Goal: Transaction & Acquisition: Purchase product/service

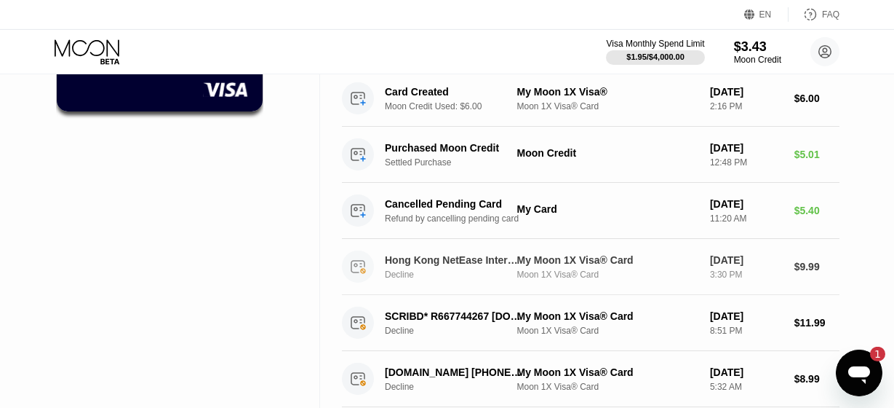
scroll to position [236, 0]
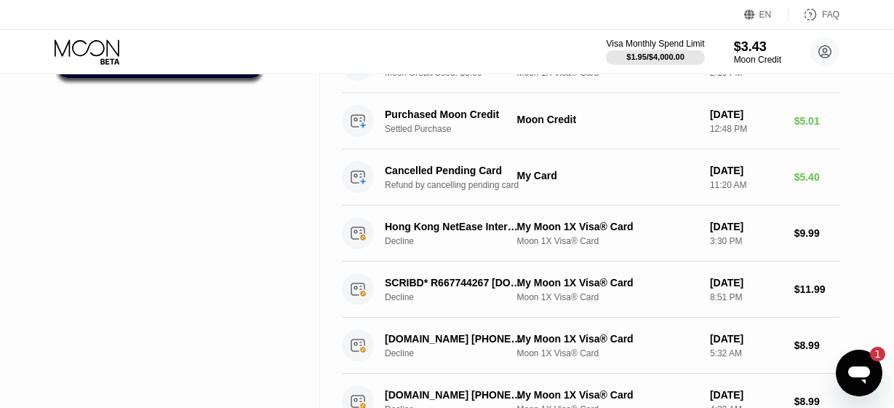
click at [859, 378] on icon "Open messaging window, 1 unread message" at bounding box center [859, 372] width 26 height 26
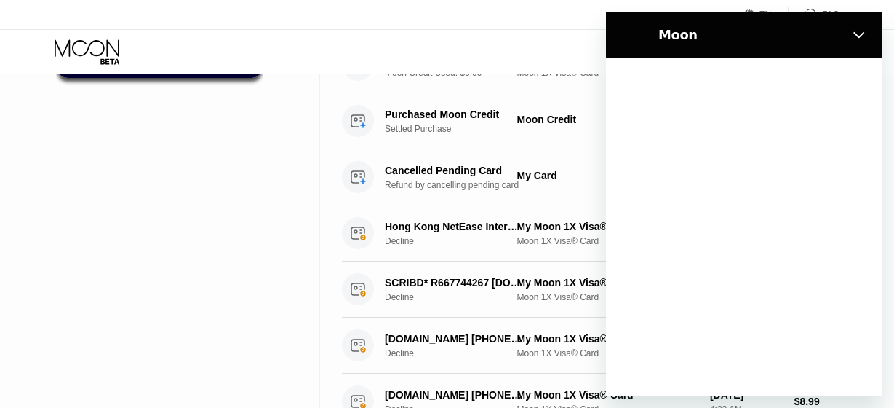
scroll to position [0, 0]
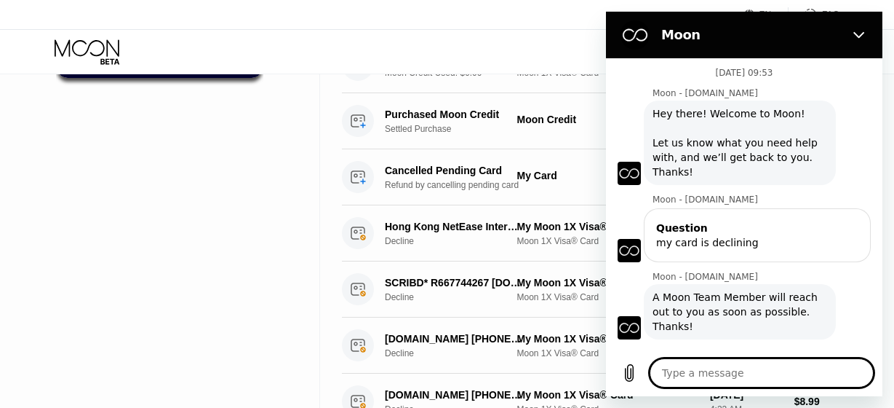
type textarea "x"
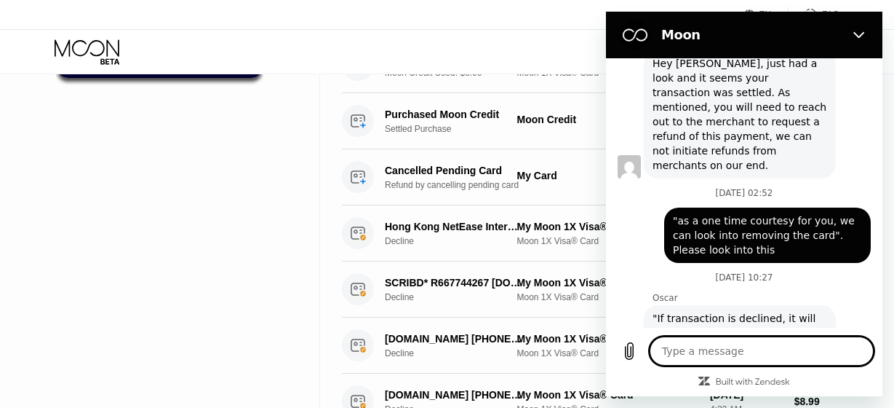
scroll to position [3319, 0]
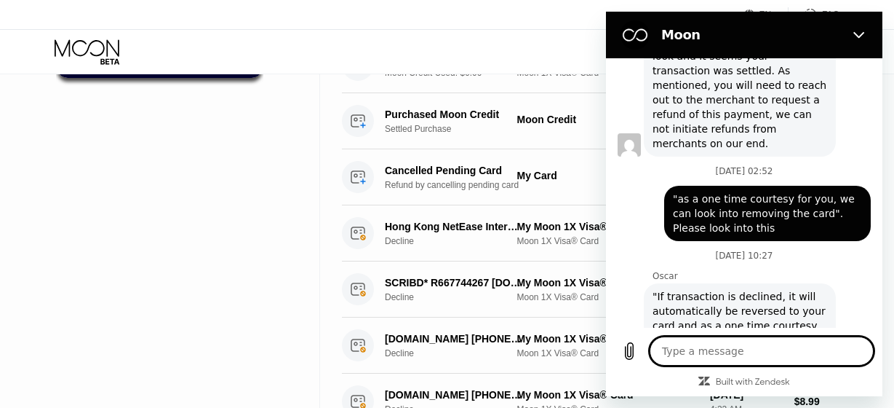
click at [754, 354] on textarea at bounding box center [762, 350] width 224 height 29
type textarea "w"
type textarea "x"
type textarea "wh"
type textarea "x"
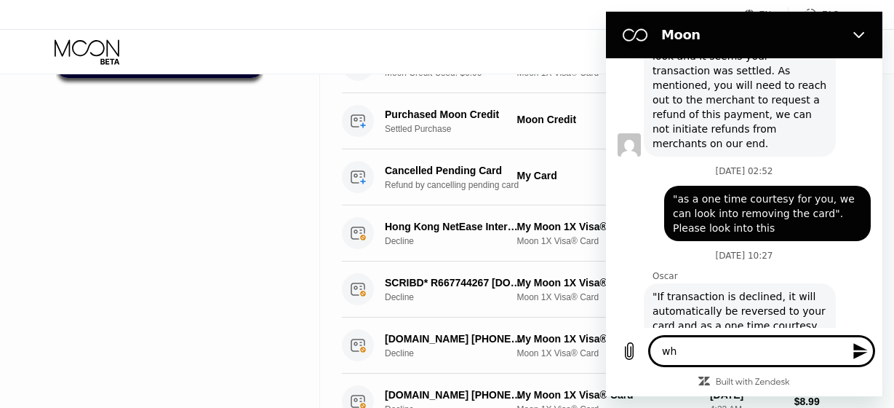
type textarea "wha"
type textarea "x"
type textarea "what"
type textarea "x"
type textarea "what"
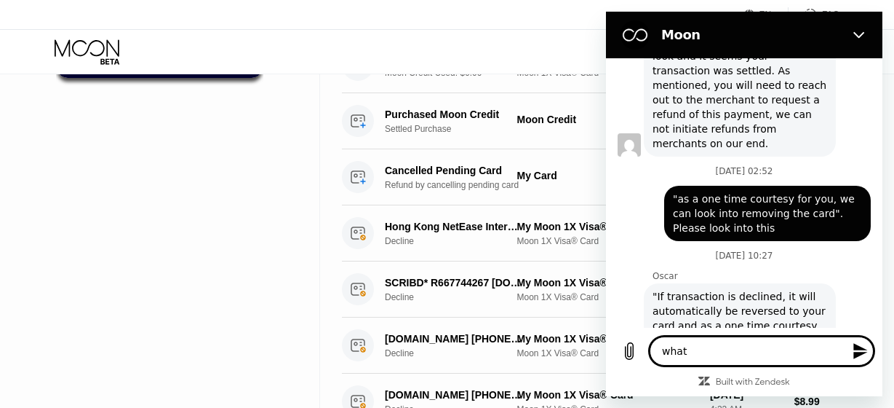
type textarea "x"
type textarea "what d"
type textarea "x"
type textarea "what do"
type textarea "x"
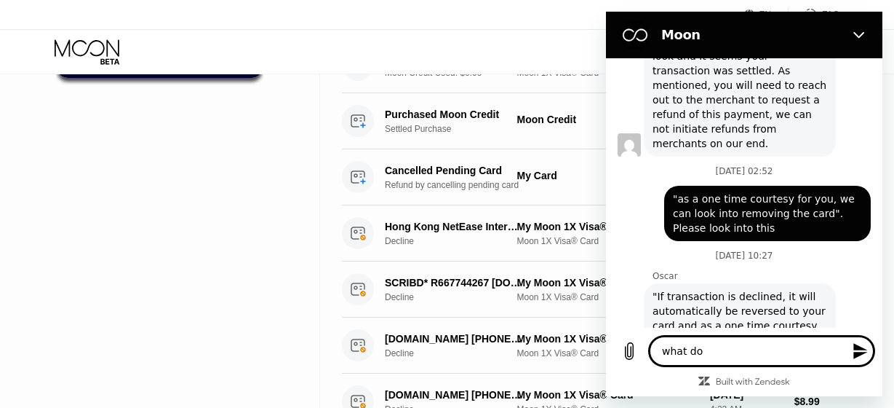
type textarea "what do"
type textarea "x"
type textarea "what do i"
type textarea "x"
type textarea "what do i"
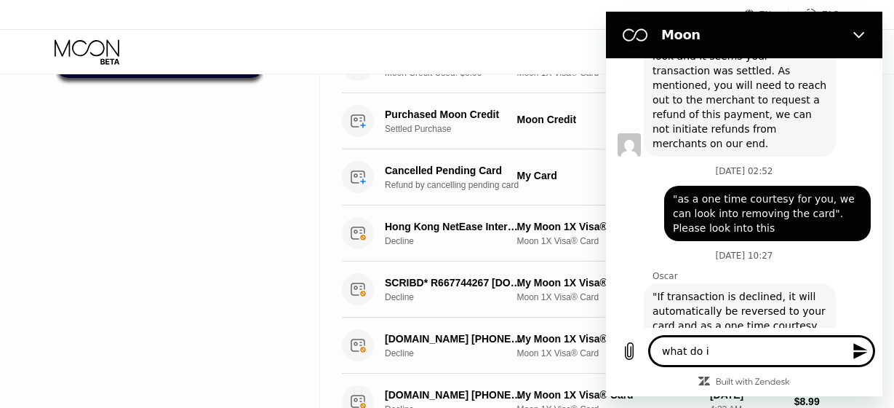
type textarea "x"
type textarea "what do i d"
type textarea "x"
type textarea "what do i do"
type textarea "x"
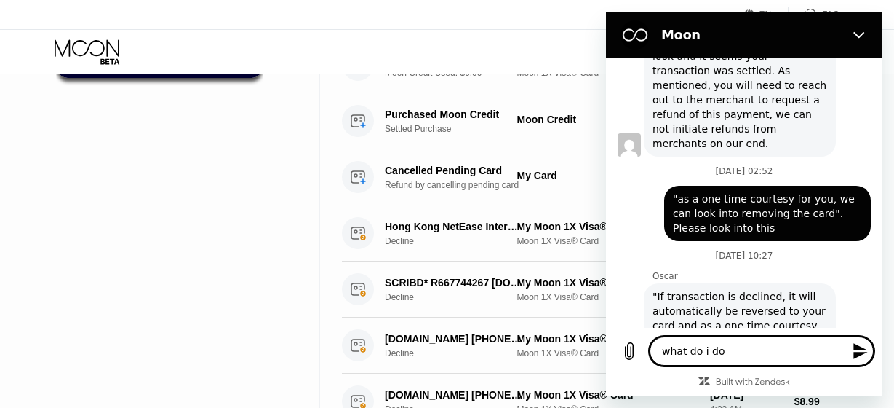
type textarea "what do i do"
type textarea "x"
type textarea "what do i do n"
type textarea "x"
type textarea "what do i do ne"
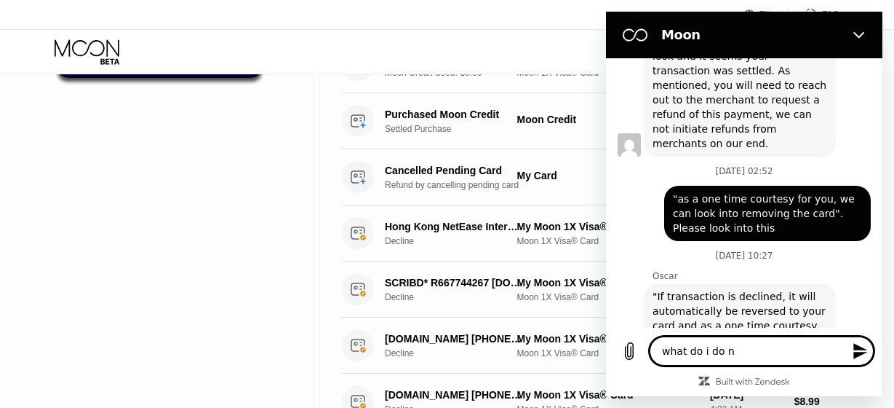
type textarea "x"
type textarea "what do i do nex"
type textarea "x"
type textarea "what do i do next"
type textarea "x"
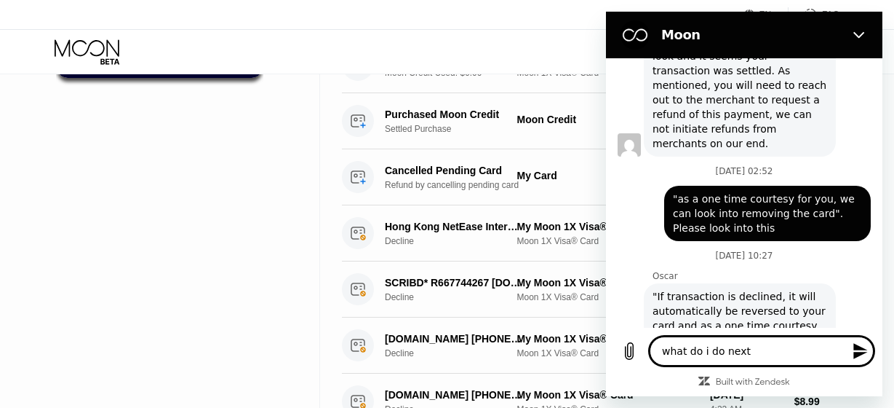
type textarea "what do i do next"
type textarea "x"
type textarea "what do i do next t"
type textarea "x"
type textarea "what do i do next to"
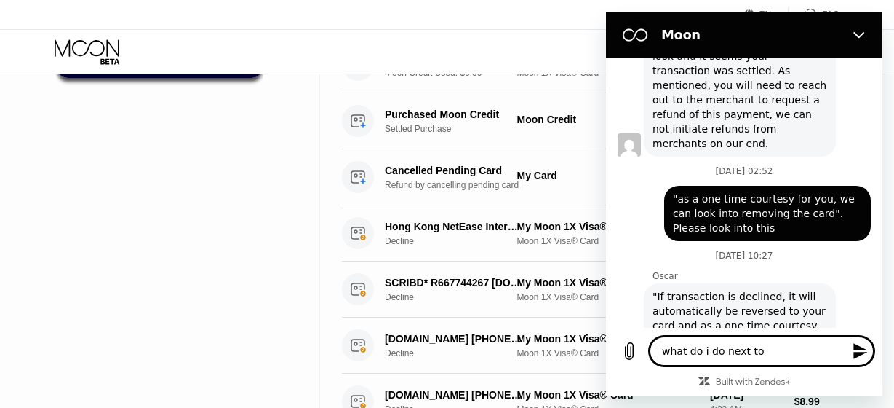
type textarea "x"
type textarea "what do i do next to"
type textarea "x"
type textarea "what do i do next to a"
type textarea "x"
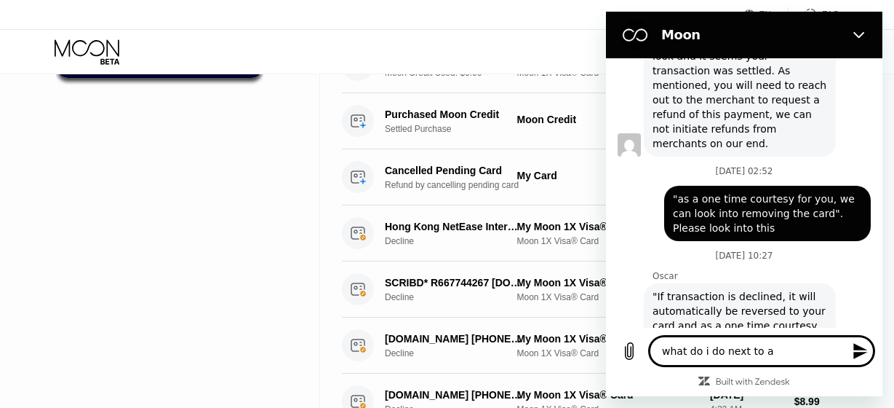
type textarea "what do i do next to av"
type textarea "x"
type textarea "what do i do next to avo"
type textarea "x"
type textarea "what do i do next to avoi"
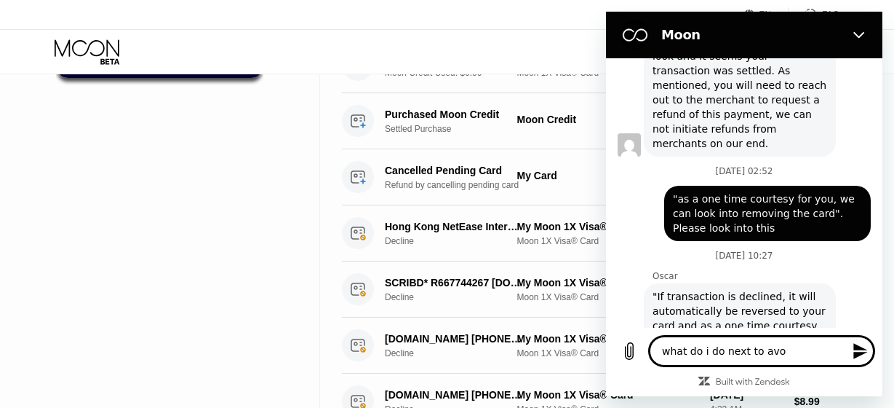
type textarea "x"
type textarea "what do i do next to avoid"
type textarea "x"
type textarea "what do i do next to avoid"
type textarea "x"
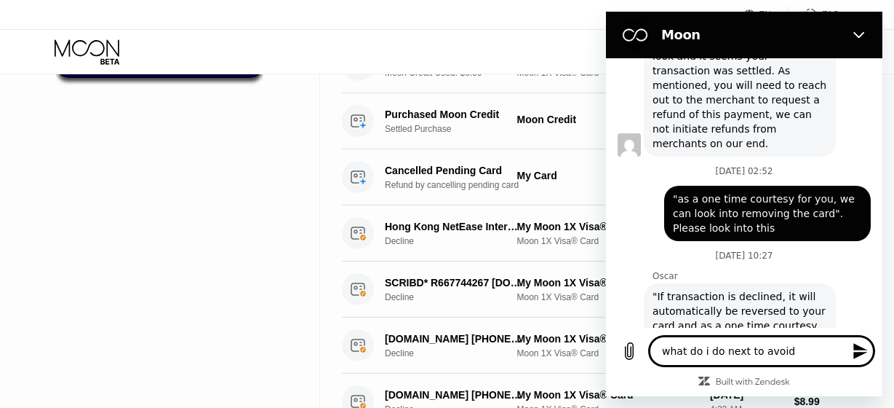
type textarea "what do i do next to avoid s"
type textarea "x"
type textarea "what do i do next to avoid su"
type textarea "x"
type textarea "what do i do next to avoid suc"
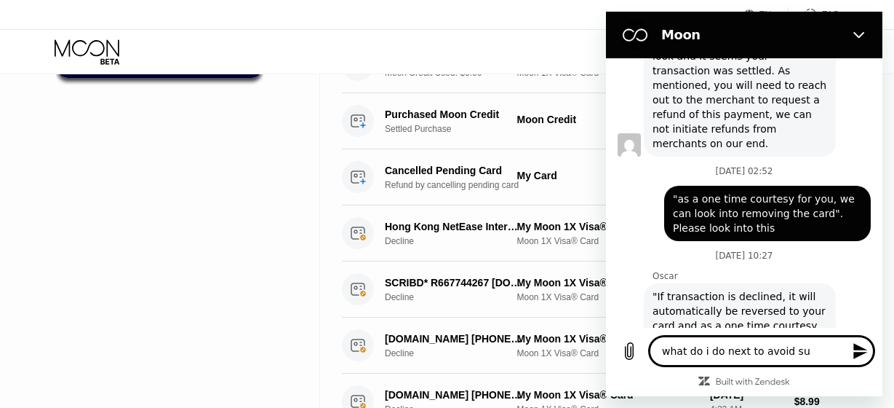
type textarea "x"
type textarea "what do i do next to avoid such"
type textarea "x"
type textarea "what do i do next to avoid such"
type textarea "x"
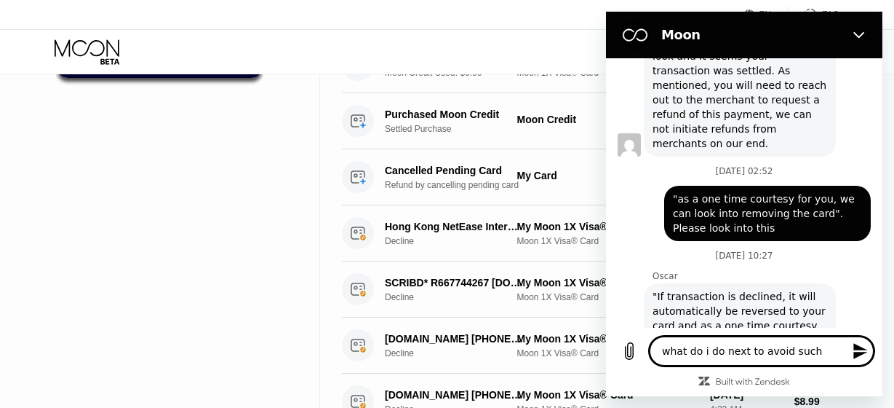
type textarea "what do i do next to avoid such a"
type textarea "x"
type textarea "what do i do next to avoid such"
type textarea "x"
type textarea "what do i do next to avoid such u"
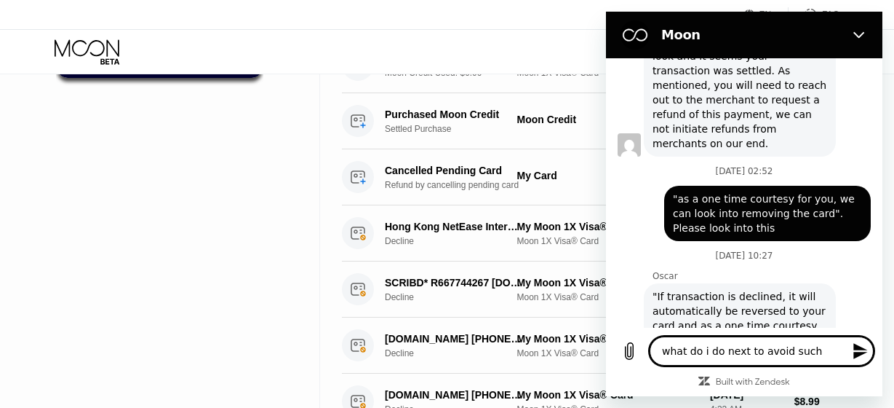
type textarea "x"
type textarea "what do i do next to avoid such un"
type textarea "x"
type textarea "what do i do next to avoid such una"
type textarea "x"
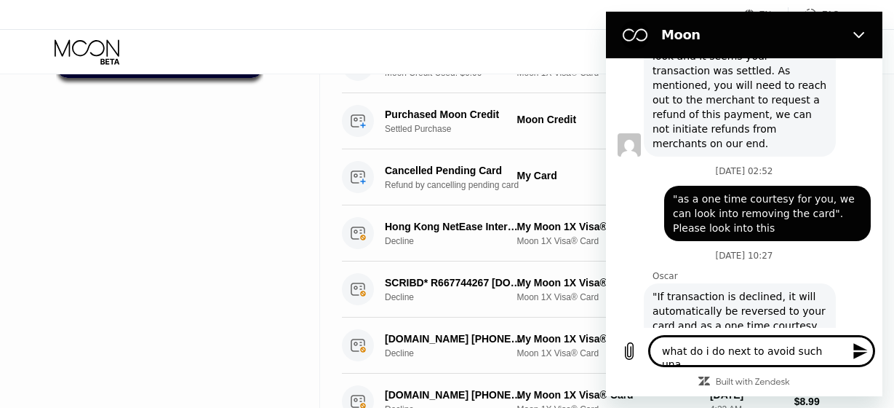
type textarea "what do i do next to avoid such unau"
type textarea "x"
type textarea "what do i do next to avoid such unaut"
type textarea "x"
type textarea "what do i do next to avoid such unauth"
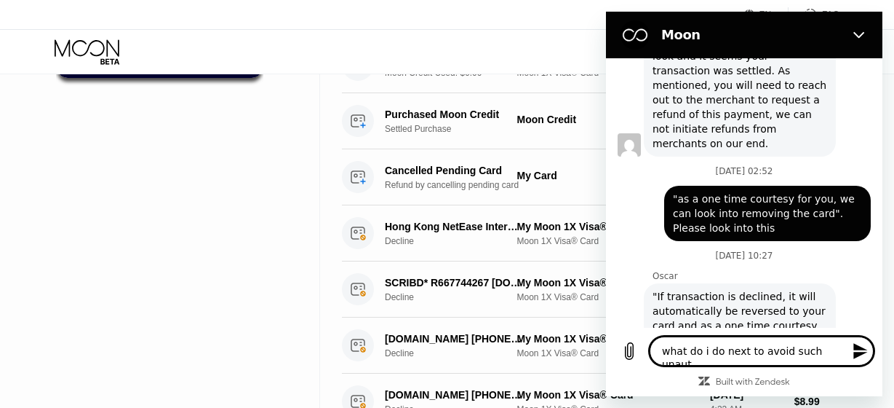
type textarea "x"
type textarea "what do i do next to avoid such unauthp"
type textarea "x"
type textarea "what do i do next to avoid such unauthpr"
type textarea "x"
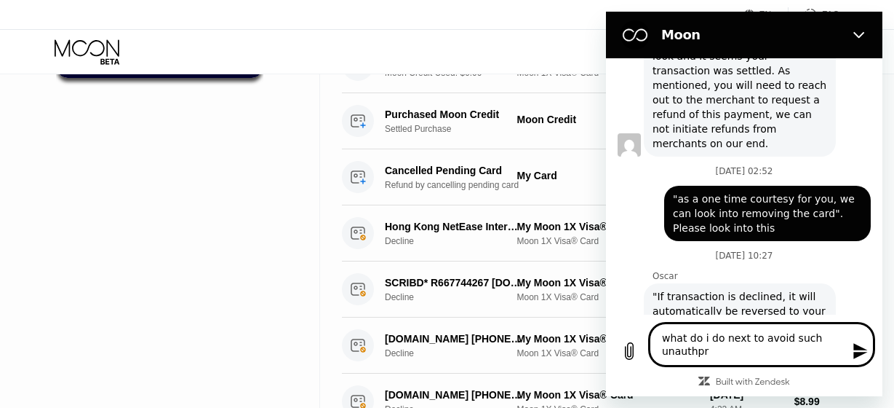
type textarea "what do i do next to avoid such unauthpri"
type textarea "x"
type textarea "what do i do next to avoid such unauthpr"
type textarea "x"
type textarea "what do i do next to avoid such unauthp"
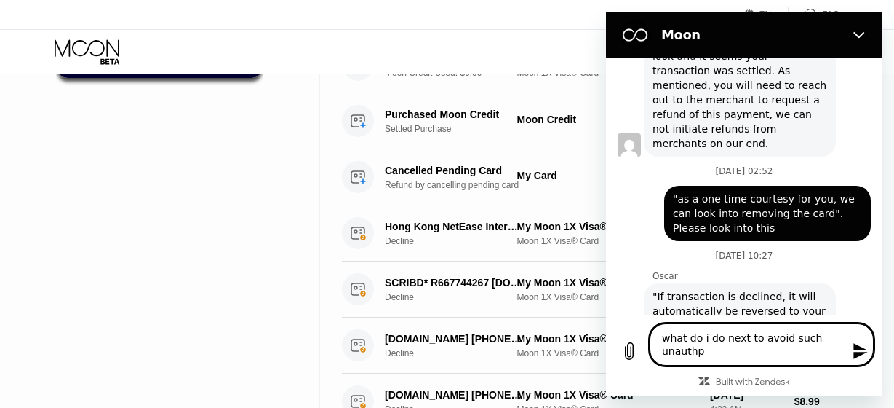
type textarea "x"
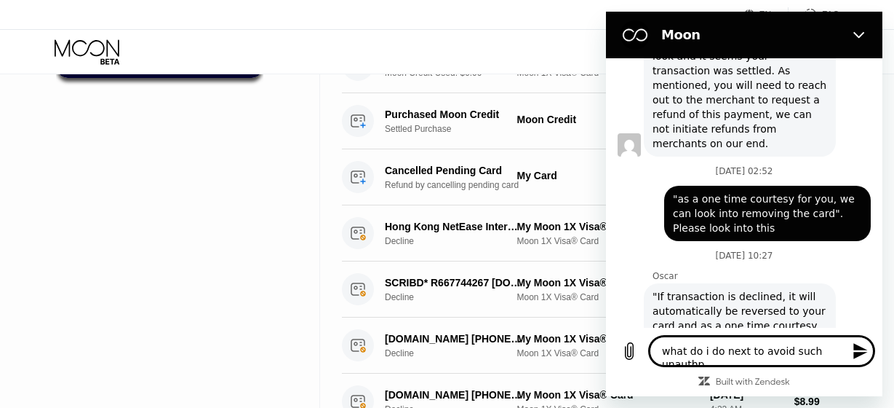
type textarea "what do i do next to avoid such unauth"
type textarea "x"
type textarea "what do i do next to avoid such [GEOGRAPHIC_DATA]"
type textarea "x"
type textarea "what do i do next to avoid such unauthor"
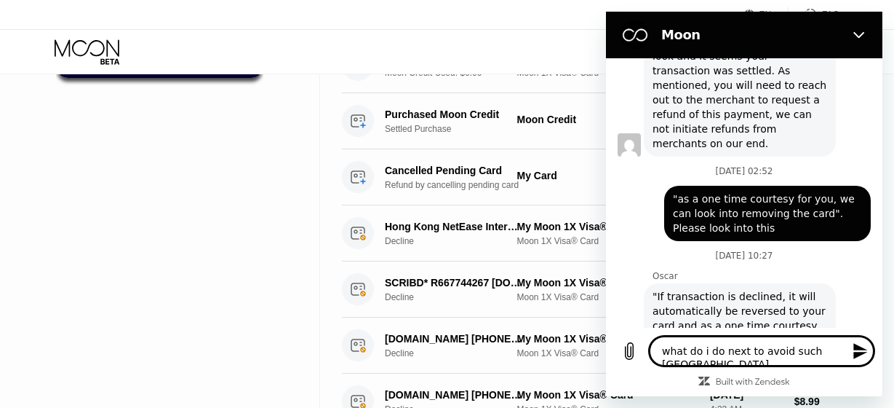
type textarea "x"
type textarea "what do i do next to avoid such unauthori"
type textarea "x"
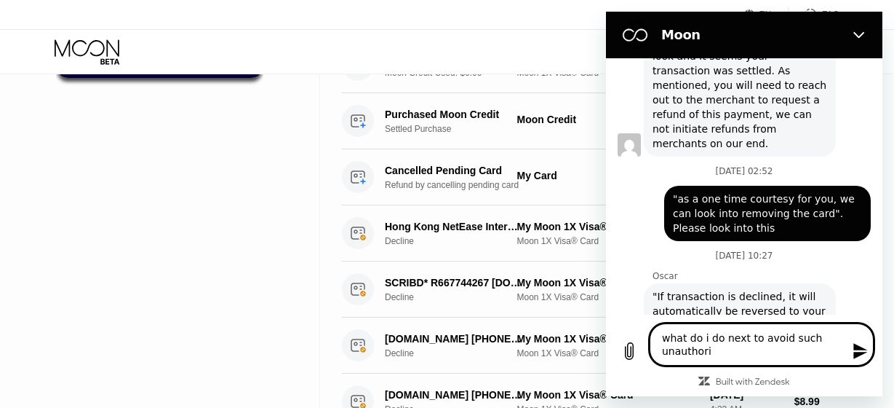
type textarea "what do i do next to avoid such unauthoriz"
type textarea "x"
type textarea "what do i do next to avoid such unauthorize"
type textarea "x"
type textarea "what do i do next to avoid such unauthorized"
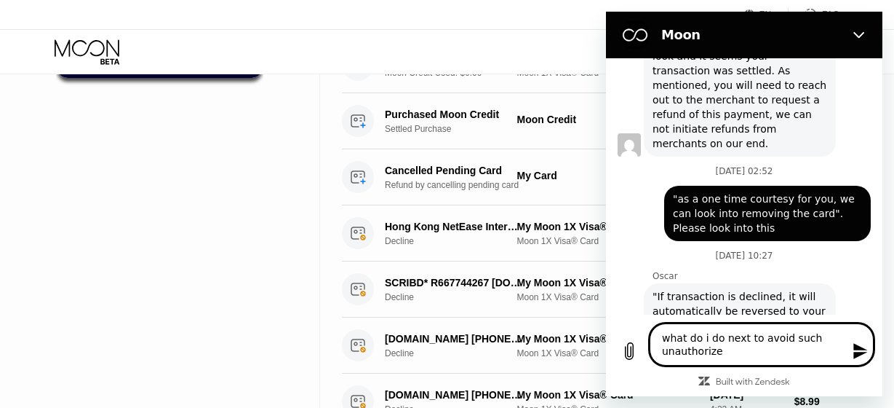
type textarea "x"
type textarea "what do i do next to avoid such unauthorized"
type textarea "x"
type textarea "what do i do next to avoid such unauthorized c"
type textarea "x"
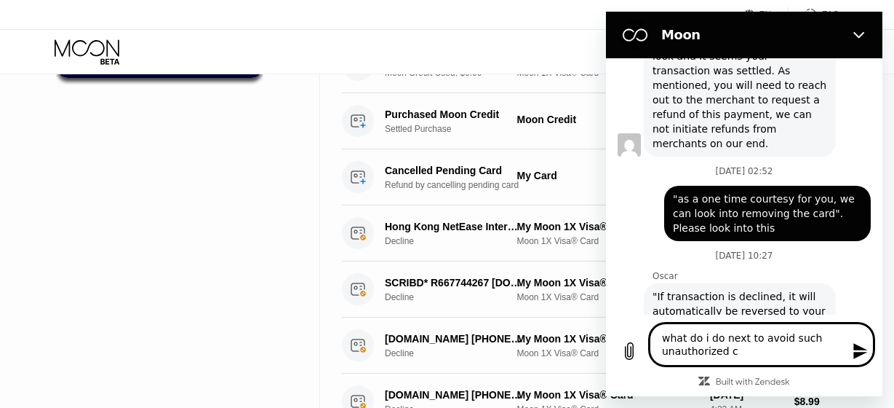
type textarea "what do i do next to avoid such unauthorized ch"
type textarea "x"
type textarea "what do i do next to avoid such unauthorized cha"
type textarea "x"
type textarea "what do i do next to avoid such unauthorized char"
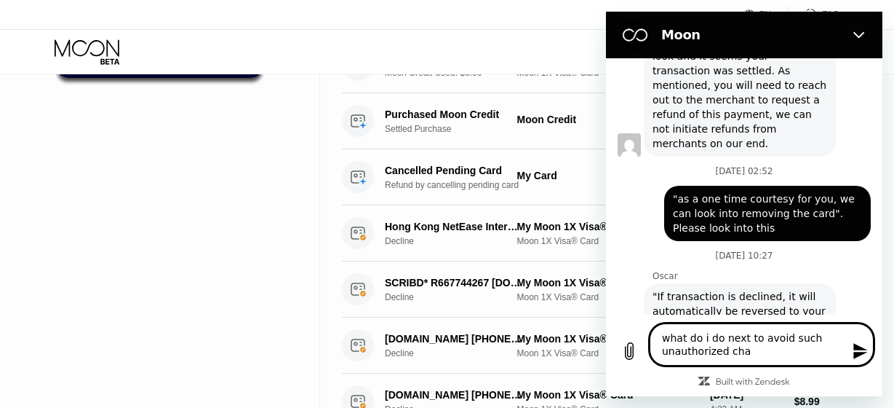
type textarea "x"
type textarea "what do i do next to avoid such unauthorized charg"
type textarea "x"
type textarea "what do i do next to avoid such unauthorized charge"
type textarea "x"
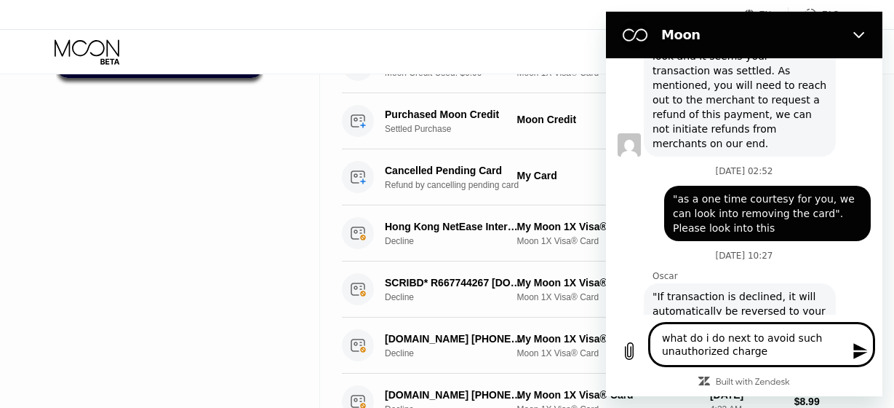
type textarea "what do i do next to avoid such unauthorized charge?"
type textarea "x"
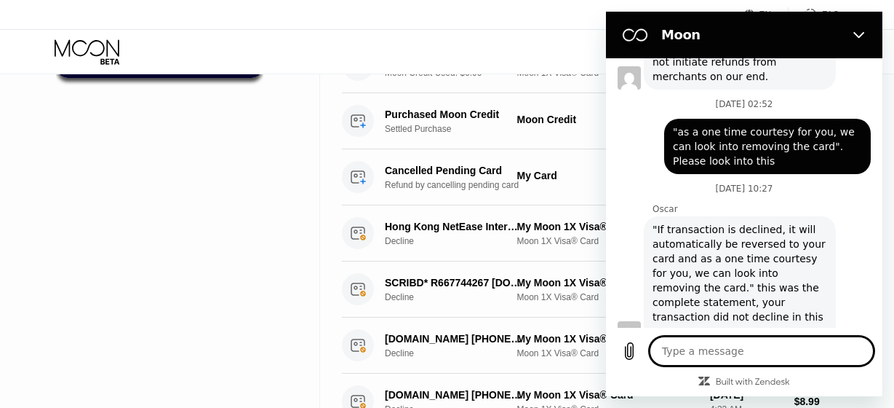
type textarea "x"
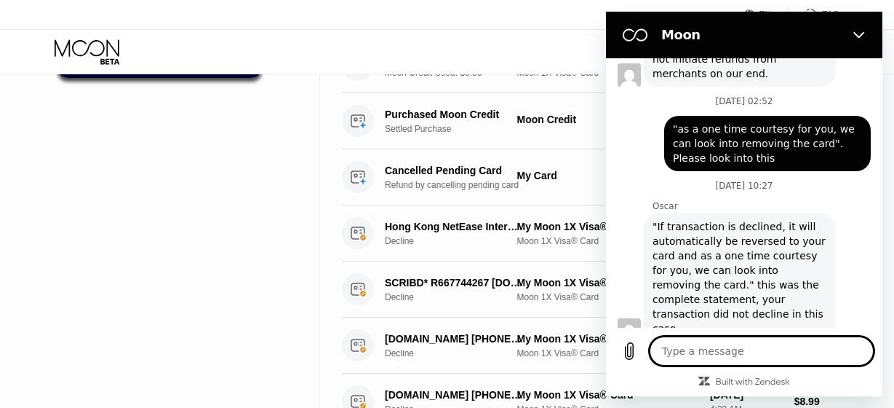
scroll to position [3389, 0]
type textarea "I"
type textarea "x"
type textarea "I"
type textarea "x"
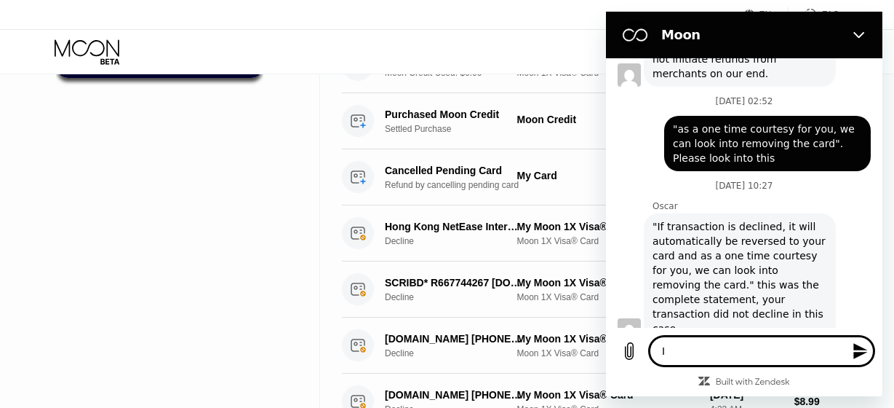
type textarea "I w"
type textarea "x"
type textarea "I wa"
type textarea "x"
type textarea "I wan"
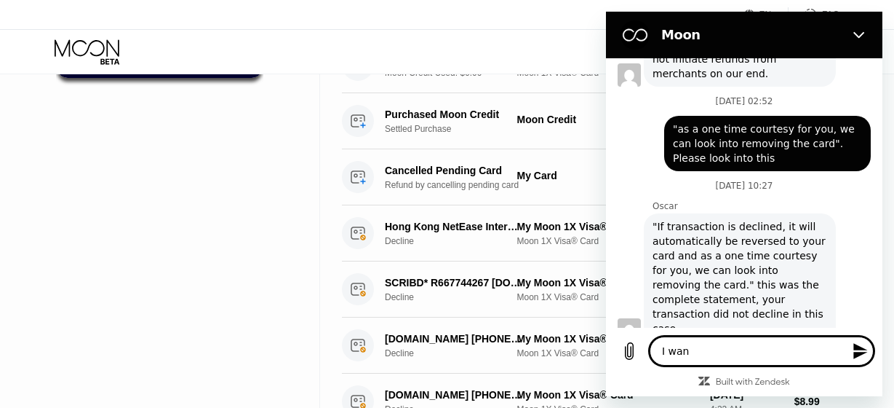
type textarea "x"
type textarea "I want"
type textarea "x"
type textarea "I wan"
type textarea "x"
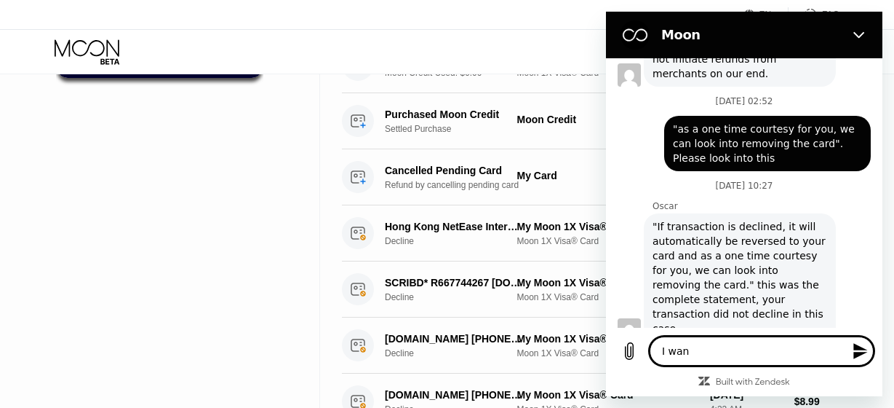
type textarea "I wa"
type textarea "x"
type textarea "I w"
type textarea "x"
type textarea "I"
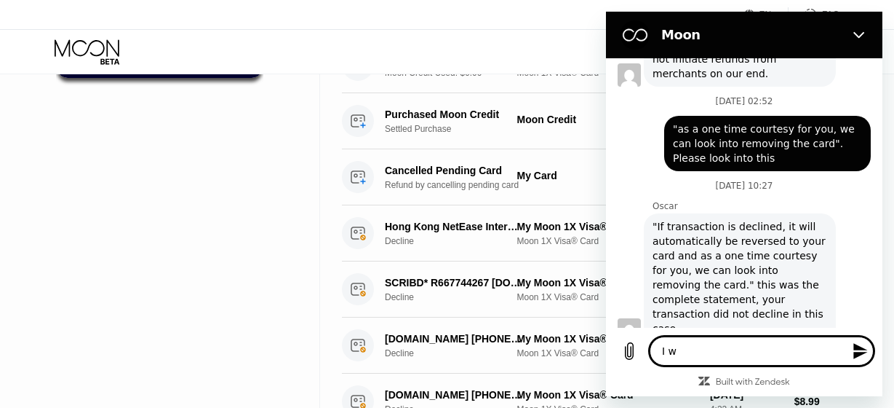
type textarea "x"
type textarea "I"
type textarea "x"
type textarea "w"
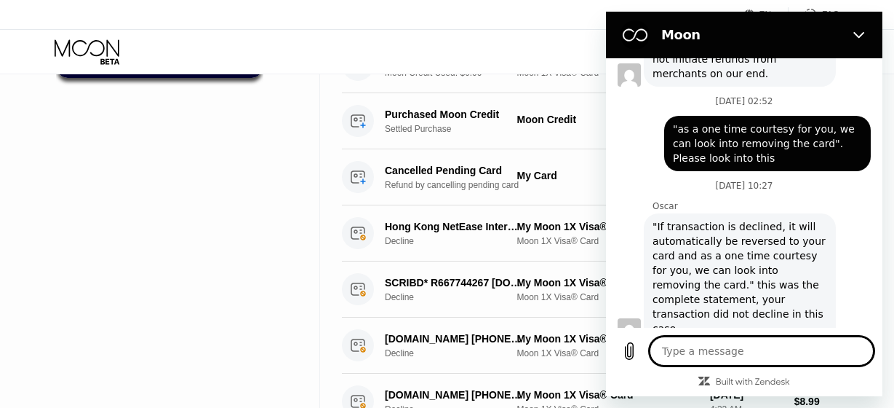
type textarea "x"
type textarea "wh"
type textarea "x"
type textarea "wha"
type textarea "x"
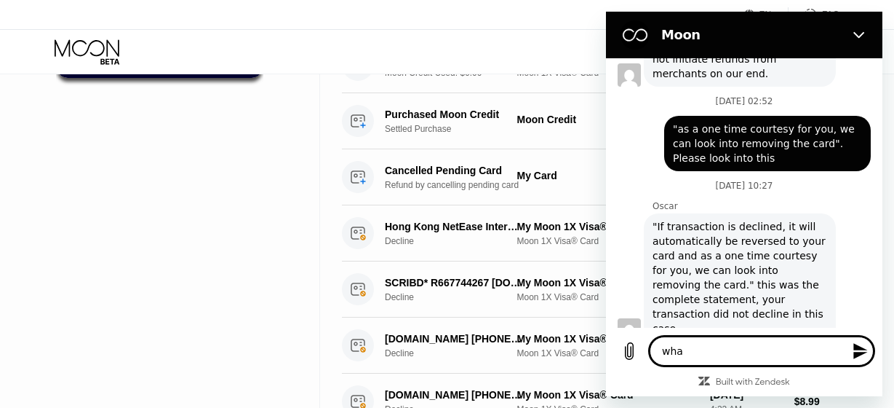
type textarea "what"
type textarea "x"
type textarea "what"
type textarea "x"
type textarea "what d"
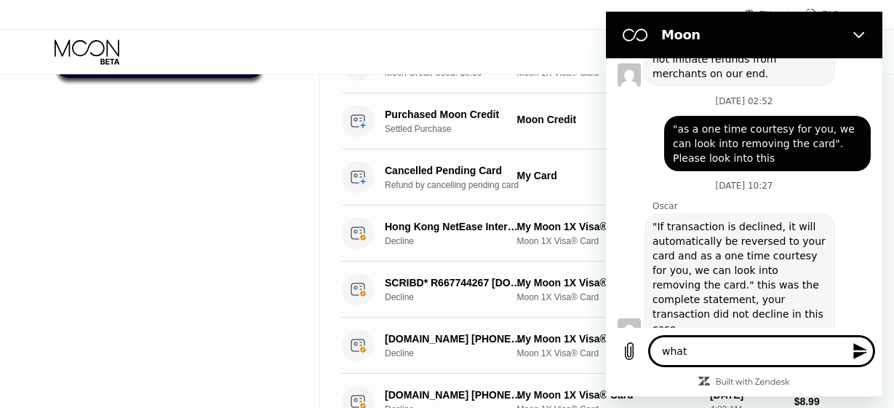
type textarea "x"
type textarea "what do"
type textarea "x"
type textarea "what do"
type textarea "x"
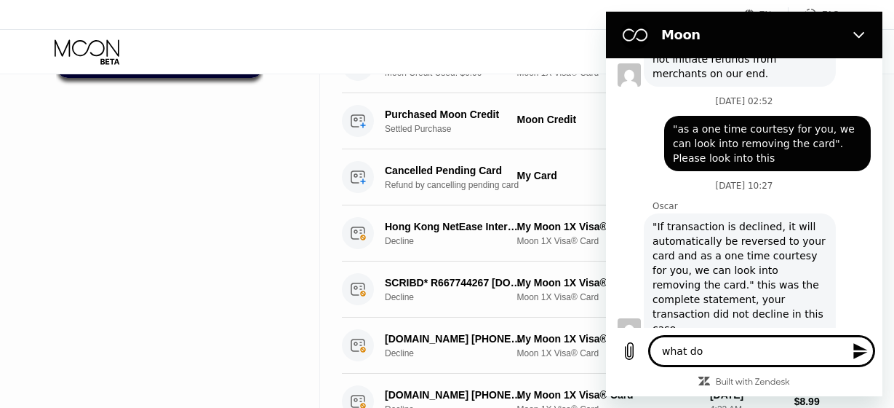
type textarea "what do i"
type textarea "x"
type textarea "what do i"
type textarea "x"
type textarea "what do i d"
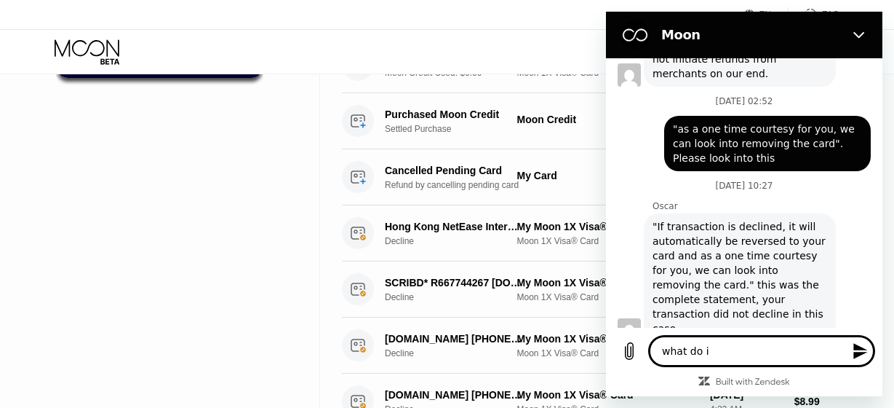
type textarea "x"
type textarea "what do i do"
type textarea "x"
type textarea "what do i do"
type textarea "x"
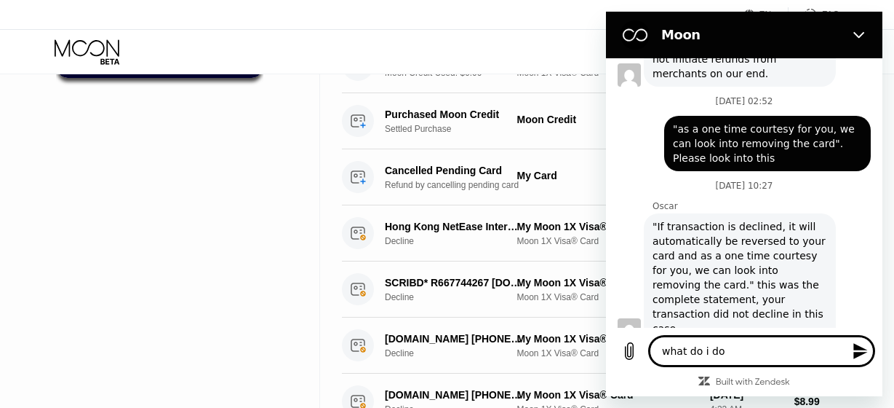
type textarea "what do i do n"
type textarea "x"
type textarea "what do i do no"
type textarea "x"
type textarea "what do i do now"
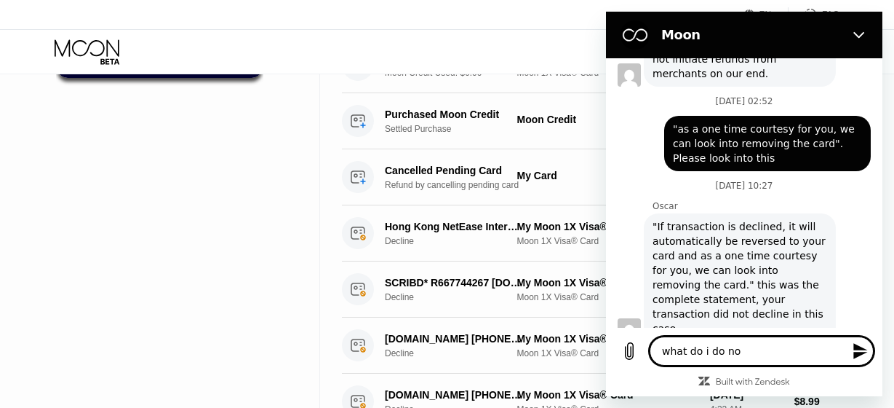
type textarea "x"
type textarea "what do i do now"
type textarea "x"
type textarea "what do i do now ?"
type textarea "x"
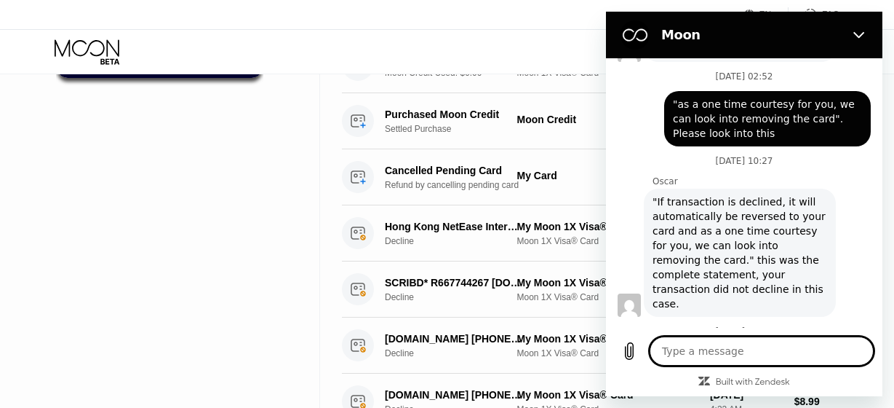
type textarea "x"
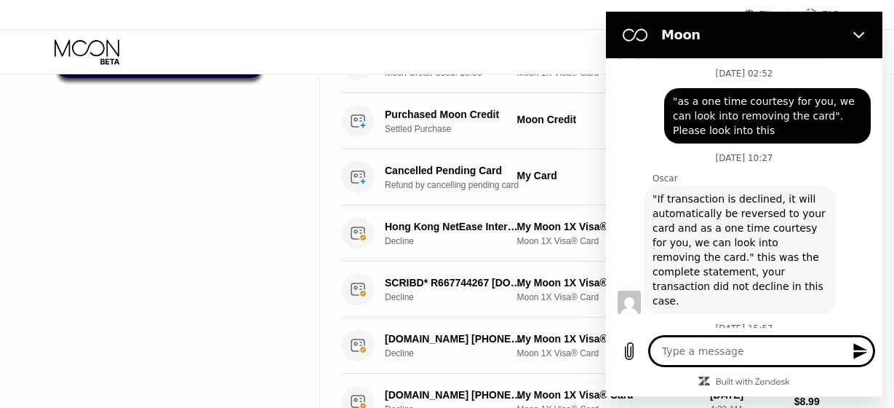
type textarea "C"
type textarea "x"
type textarea "Ca"
type textarea "x"
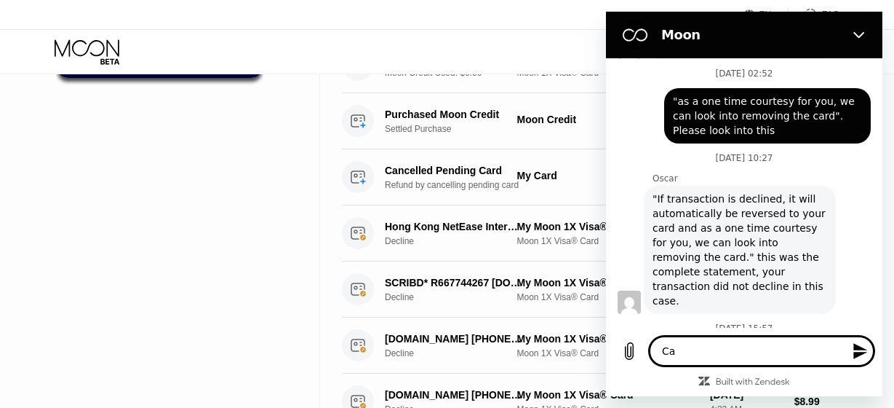
type textarea "Can"
type textarea "x"
type textarea "Can"
type textarea "x"
type textarea "Can i"
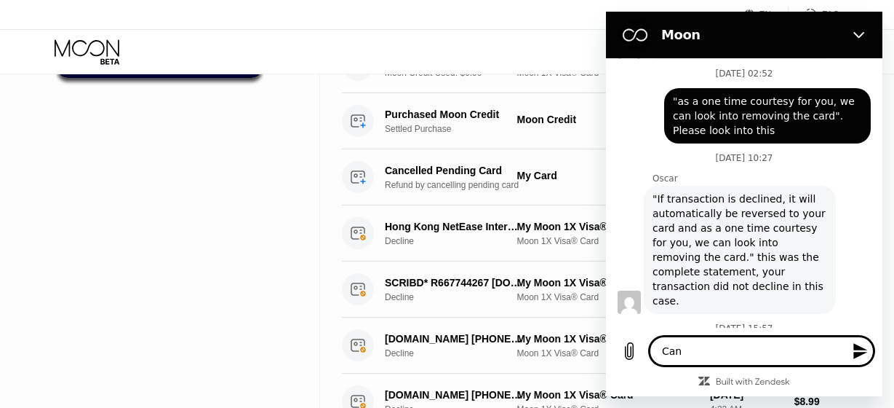
type textarea "x"
type textarea "Can i"
type textarea "x"
type textarea "Can i g"
type textarea "x"
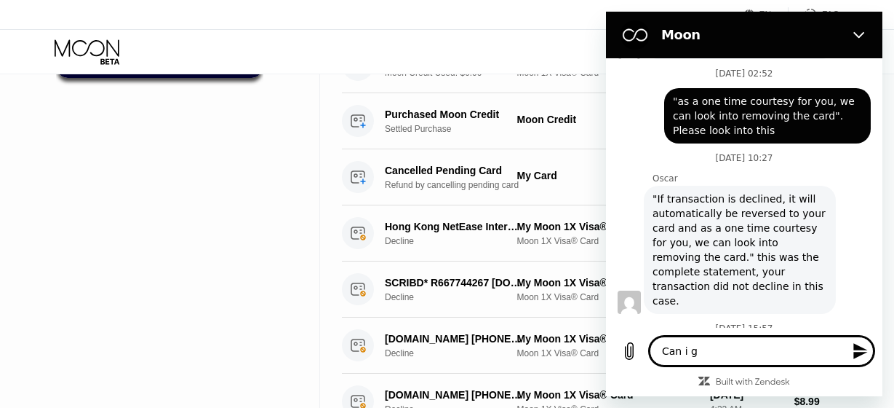
type textarea "Can i ge"
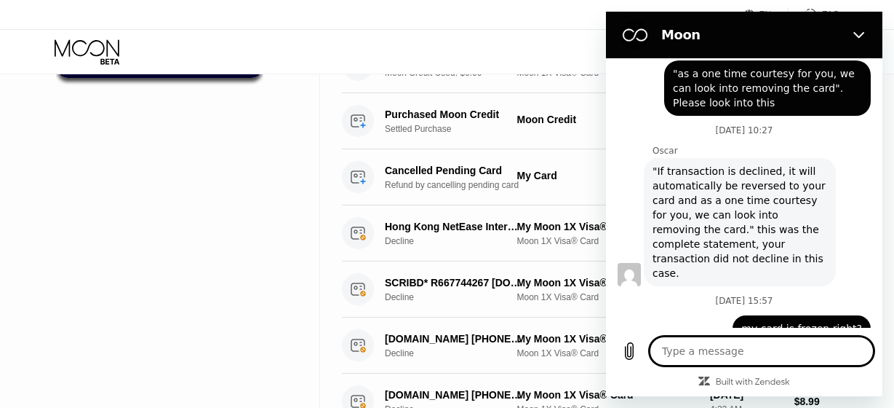
scroll to position [0, 0]
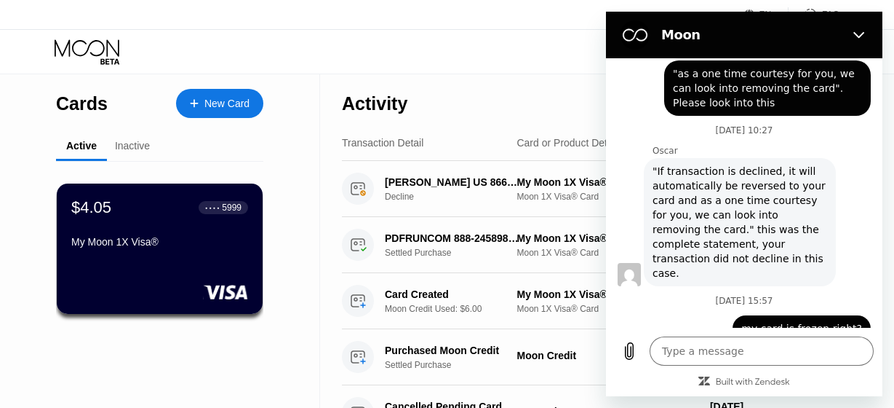
click at [94, 47] on icon at bounding box center [89, 51] width 68 height 25
click at [856, 31] on icon "Close" at bounding box center [860, 35] width 12 height 12
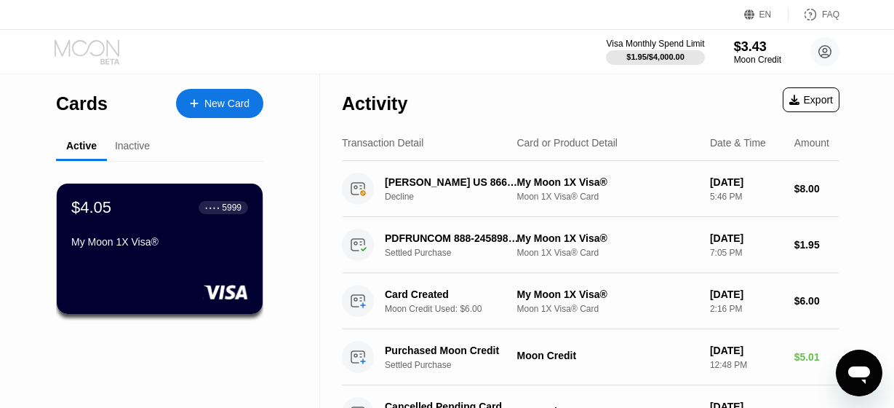
click at [90, 44] on icon at bounding box center [87, 47] width 65 height 17
click at [97, 52] on icon at bounding box center [89, 51] width 68 height 25
click at [96, 61] on icon at bounding box center [89, 51] width 68 height 25
click at [79, 108] on div "Cards" at bounding box center [82, 103] width 52 height 21
click at [207, 103] on div "New Card" at bounding box center [226, 104] width 45 height 12
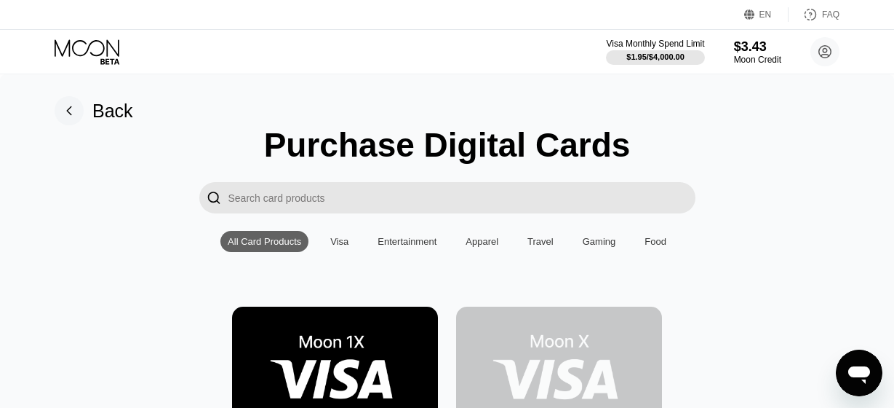
click at [394, 208] on input "Search card products" at bounding box center [462, 197] width 467 height 31
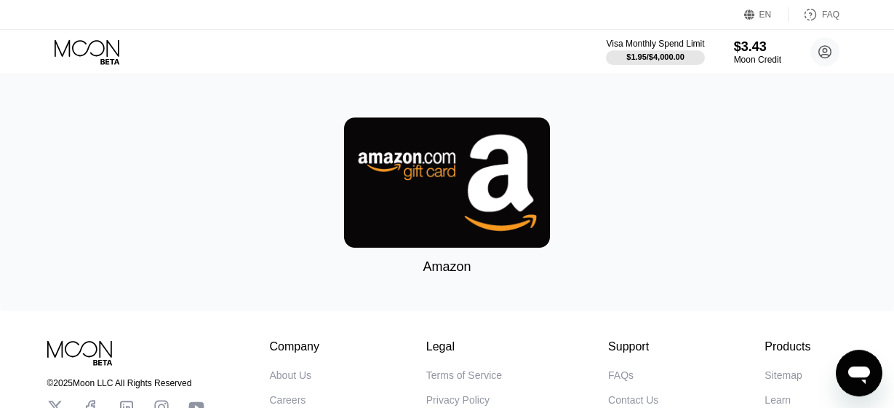
scroll to position [236, 0]
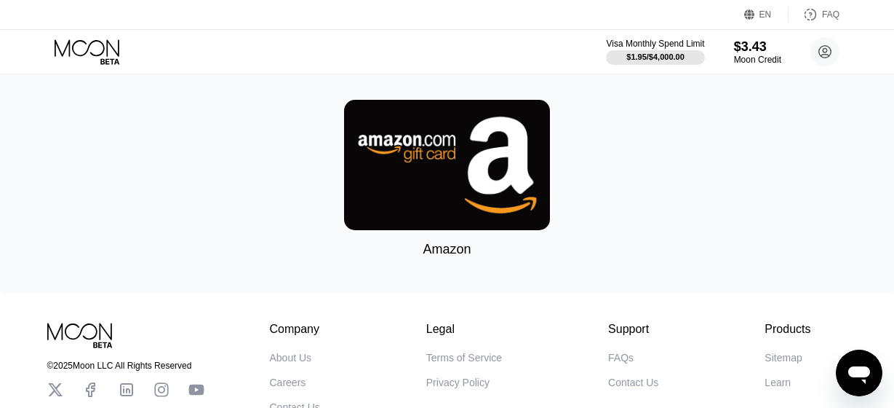
click at [497, 180] on img at bounding box center [447, 165] width 206 height 130
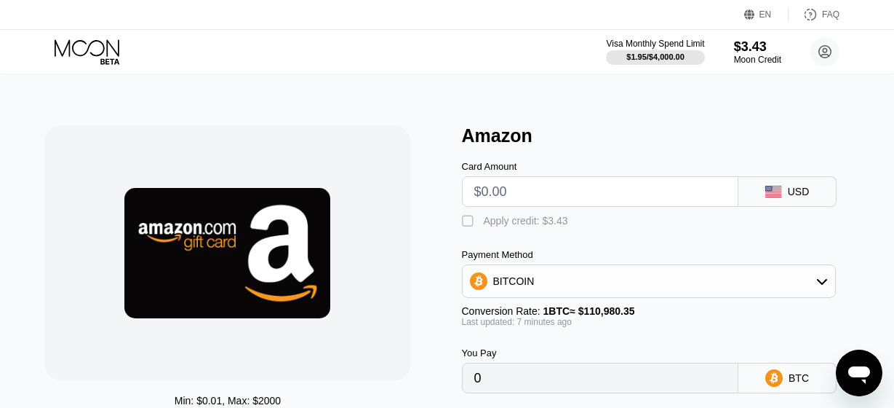
click at [559, 198] on input "text" at bounding box center [600, 191] width 253 height 29
click at [466, 226] on div "" at bounding box center [469, 221] width 15 height 15
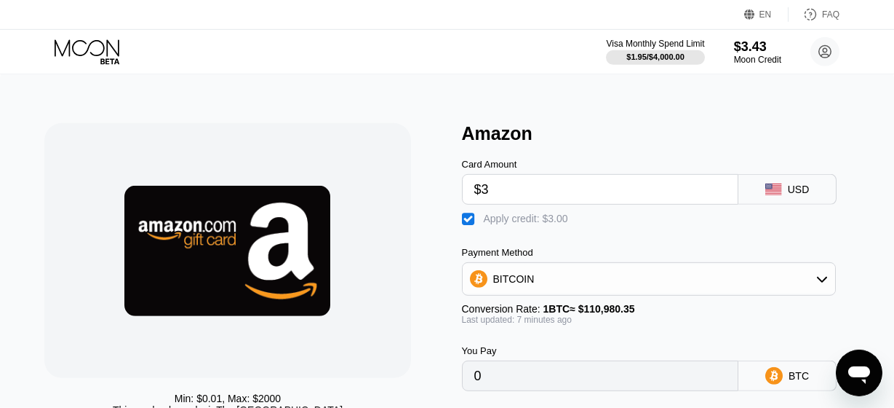
scroll to position [236, 0]
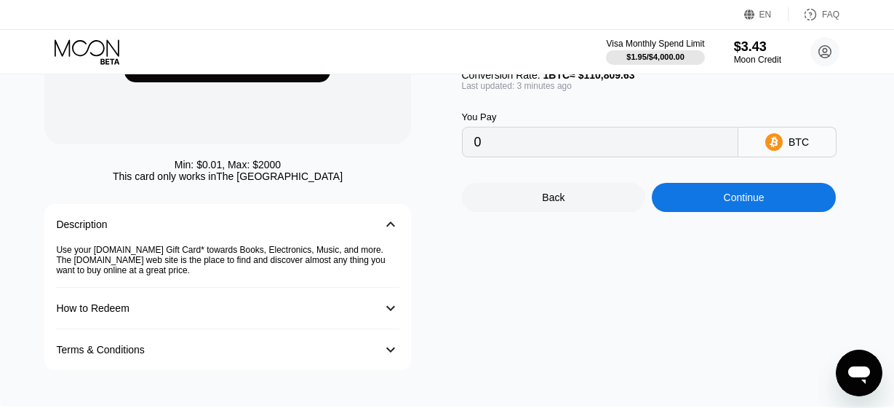
scroll to position [3444, 0]
